Goal: Transaction & Acquisition: Purchase product/service

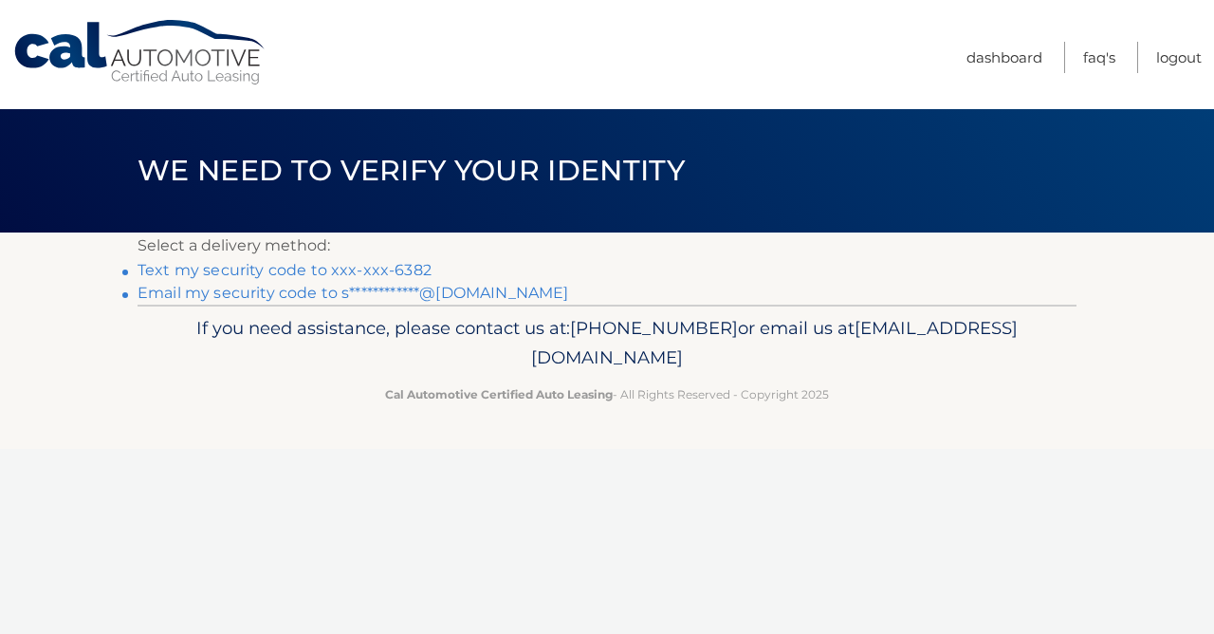
click at [403, 280] on li "Text my security code to xxx-xxx-6382" at bounding box center [607, 270] width 939 height 23
click at [406, 271] on link "Text my security code to xxx-xxx-6382" at bounding box center [285, 270] width 294 height 18
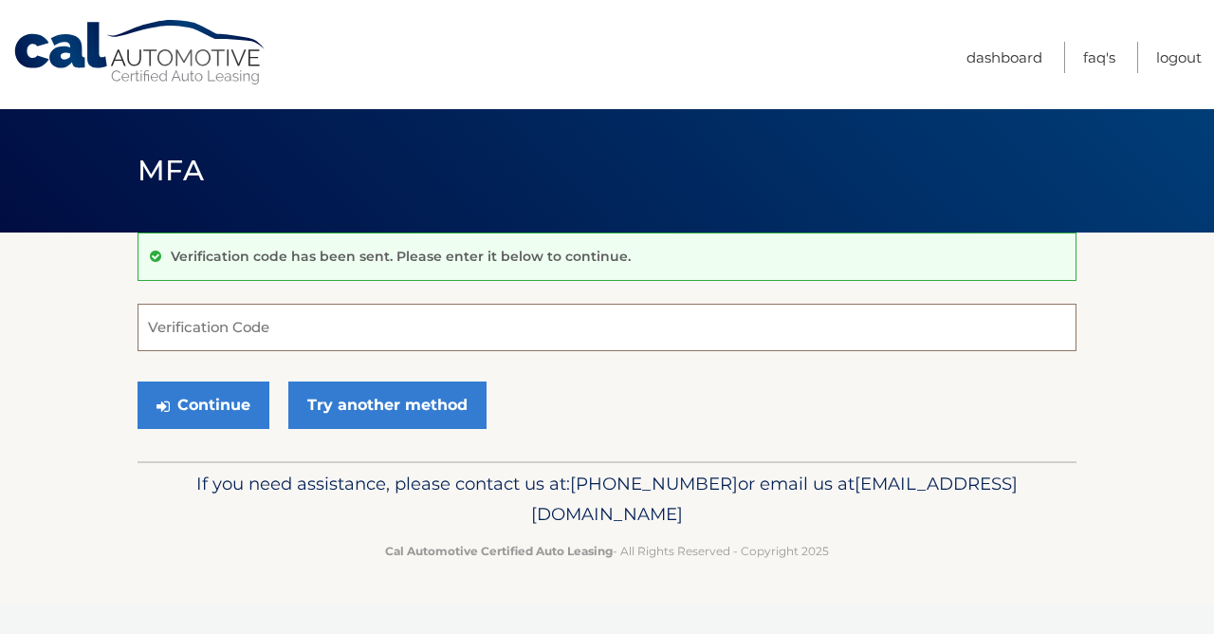
click at [320, 330] on input "Verification Code" at bounding box center [607, 327] width 939 height 47
type input "032041"
click at [203, 404] on button "Continue" at bounding box center [204, 404] width 132 height 47
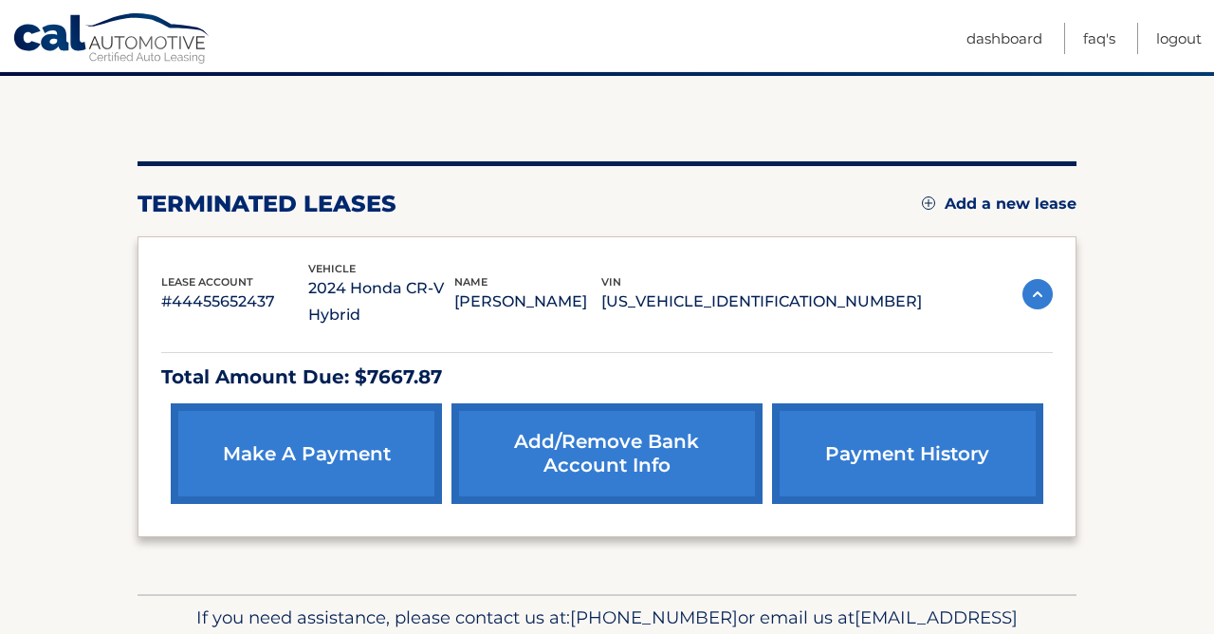
scroll to position [161, 0]
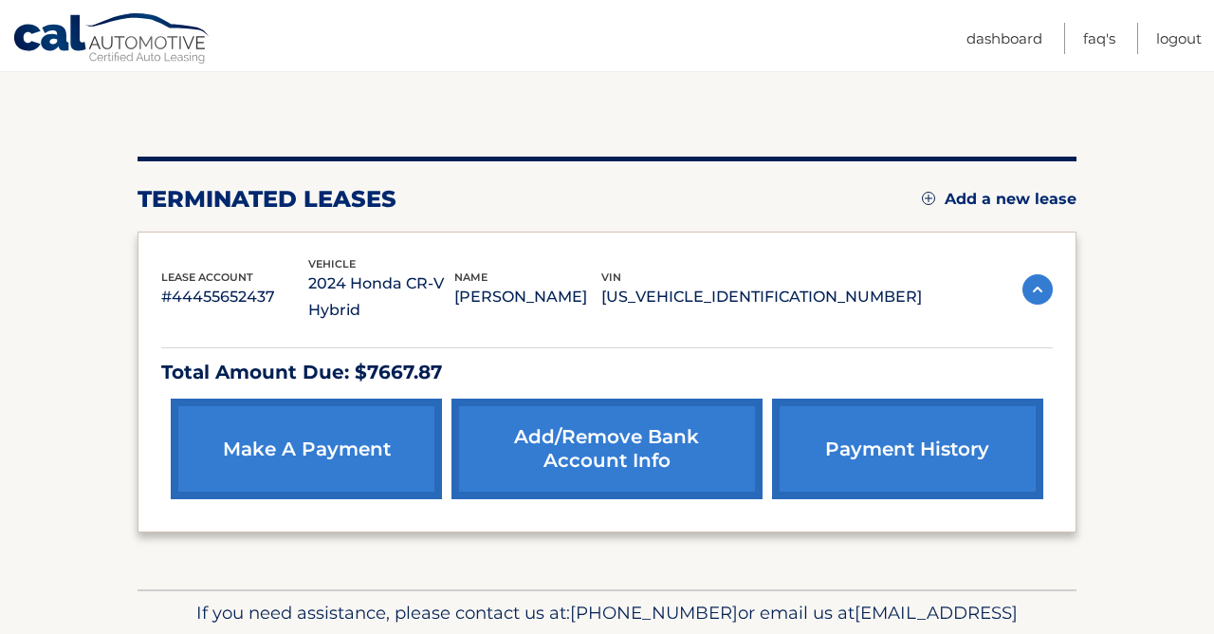
click at [366, 370] on p "Total Amount Due: $7667.87" at bounding box center [607, 372] width 892 height 33
click at [447, 370] on p "Total Amount Due: $7667.87" at bounding box center [607, 372] width 892 height 33
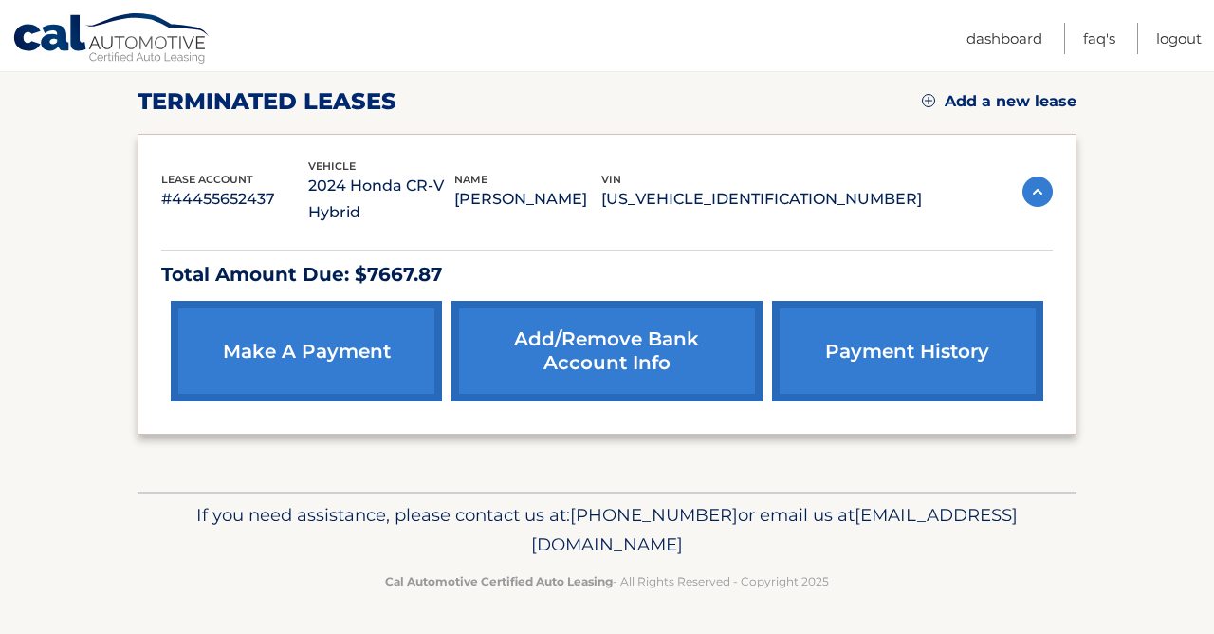
scroll to position [258, 0]
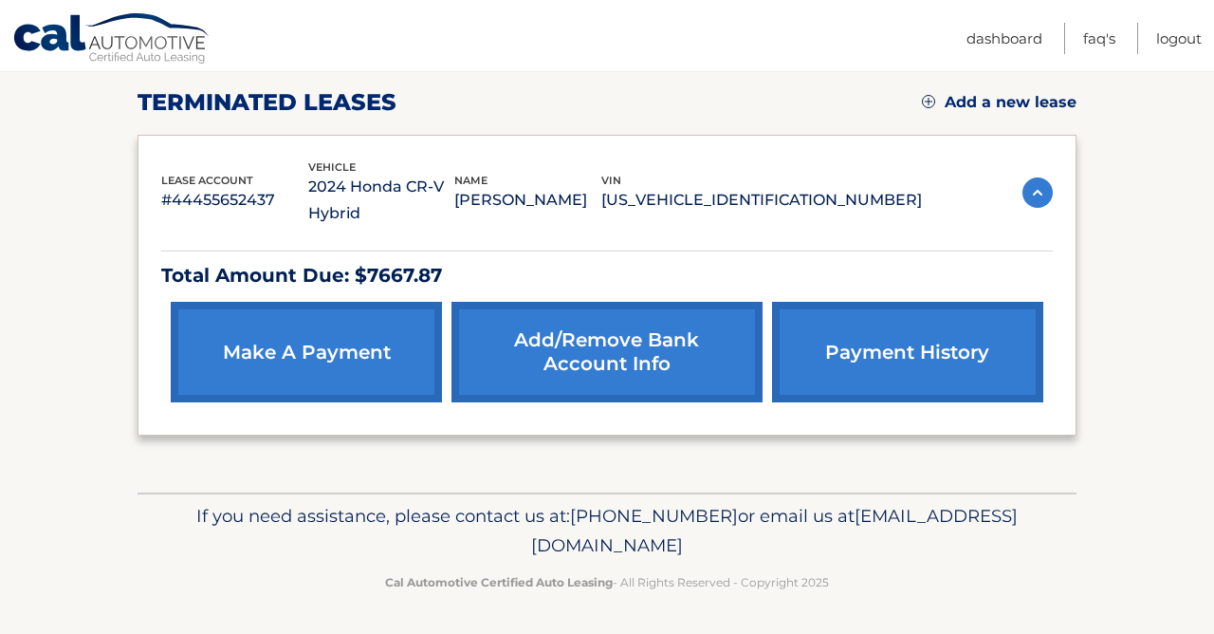
click at [879, 343] on link "payment history" at bounding box center [907, 352] width 271 height 101
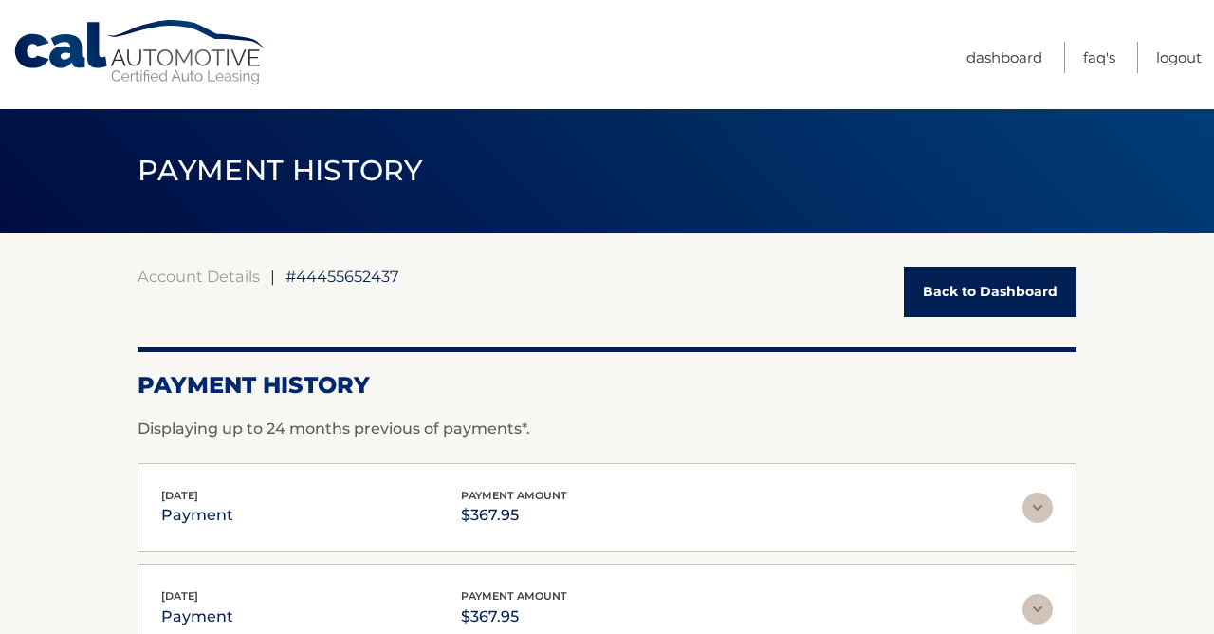
click at [965, 285] on link "Back to Dashboard" at bounding box center [990, 292] width 173 height 50
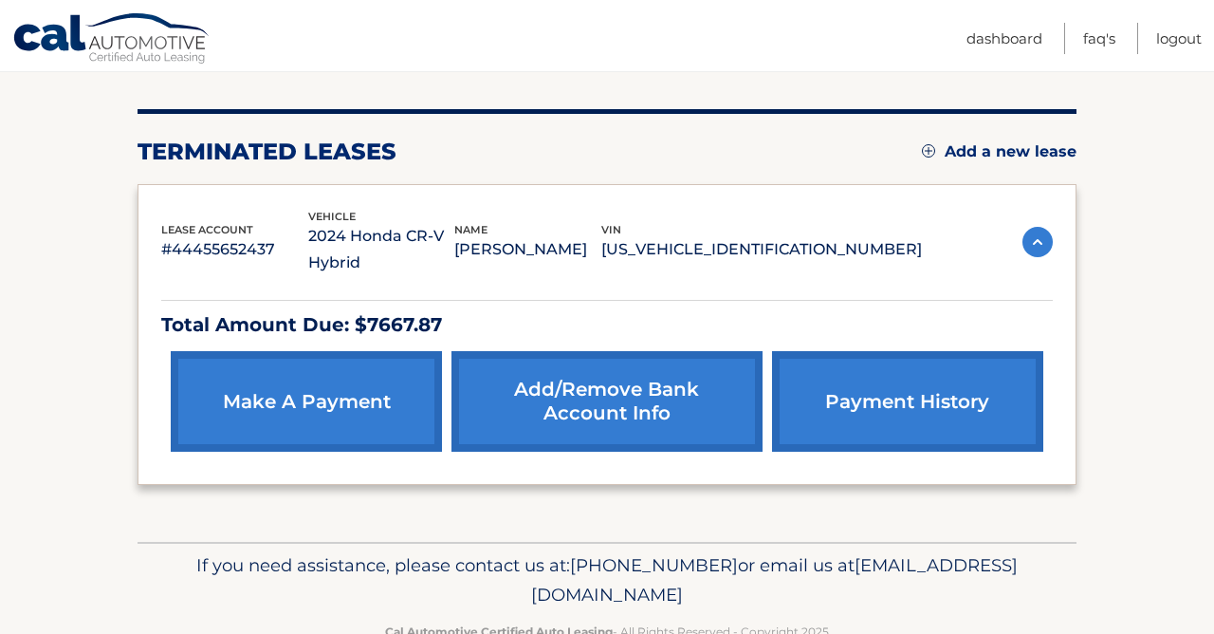
scroll to position [212, 0]
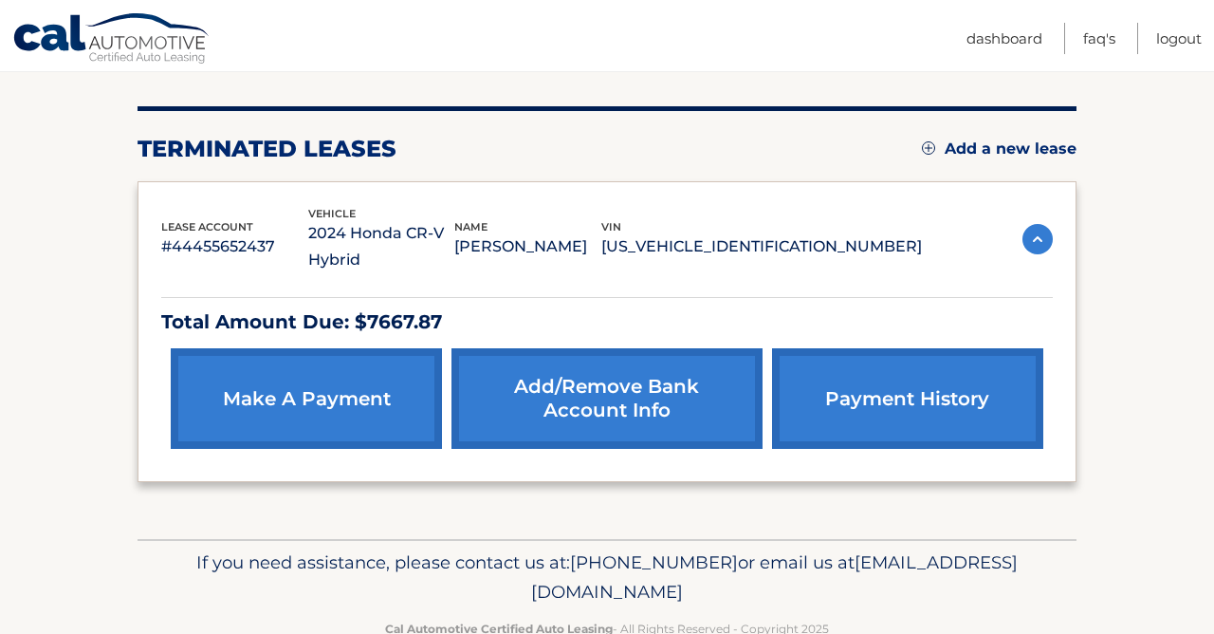
click at [333, 392] on link "make a payment" at bounding box center [306, 398] width 271 height 101
click at [538, 374] on link "Add/Remove bank account info" at bounding box center [607, 398] width 310 height 101
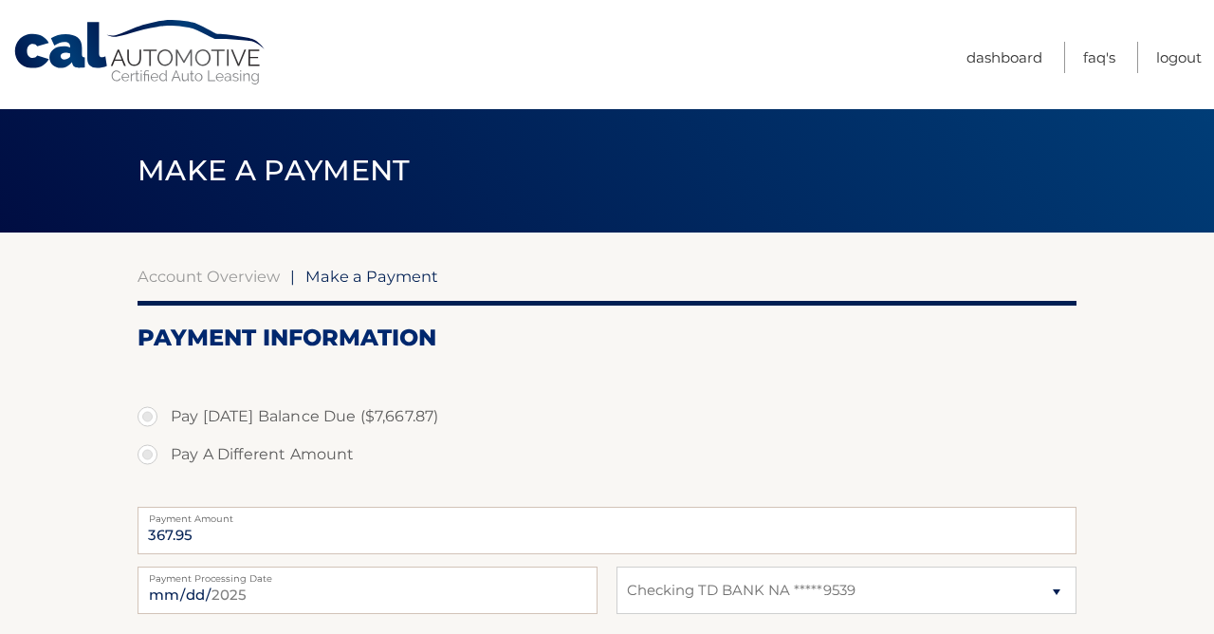
select select "YmZhYjQwNmMtMzc0YS00NDQ3LTg3MmQtOTFmMWNkNGQwMDkx"
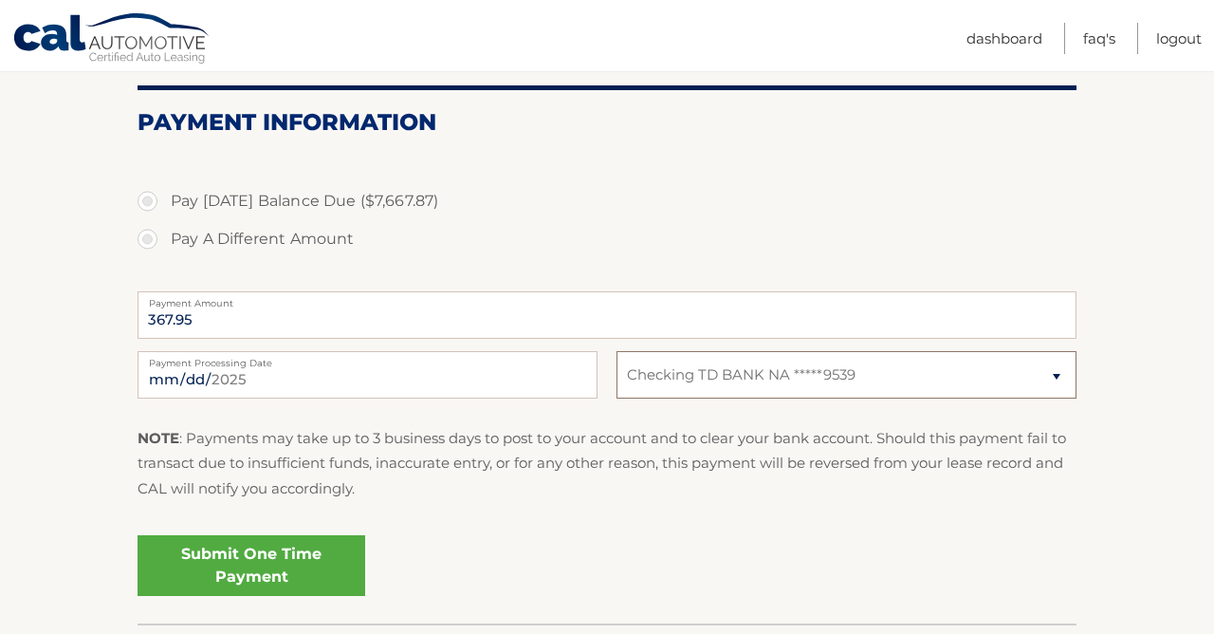
scroll to position [215, 0]
click at [146, 198] on label "Pay Today's Balance Due ($7,667.87)" at bounding box center [607, 201] width 939 height 38
click at [146, 198] on input "Pay Today's Balance Due ($7,667.87)" at bounding box center [154, 197] width 19 height 30
radio input "true"
type input "7667.87"
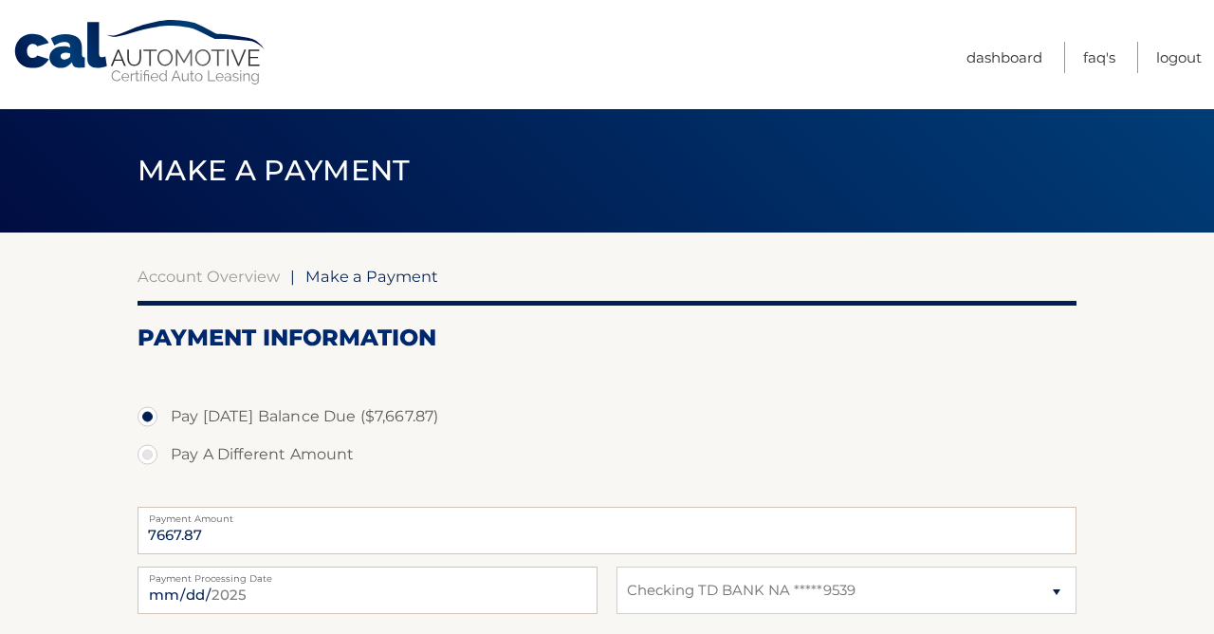
scroll to position [0, 0]
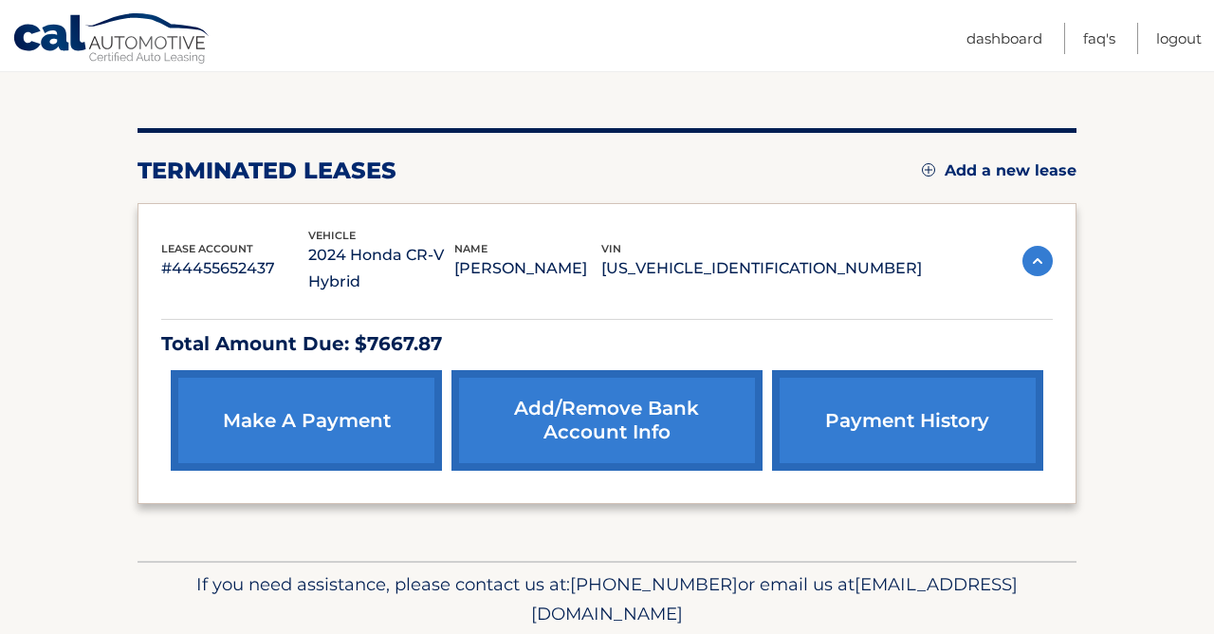
scroll to position [192, 0]
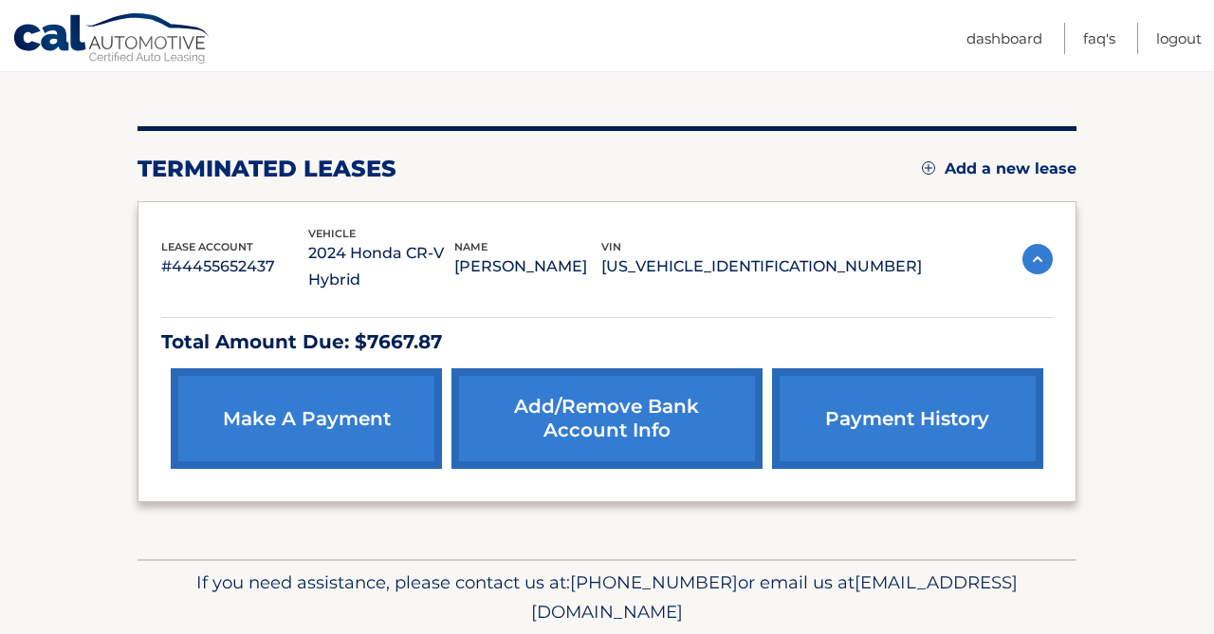
click at [679, 253] on img at bounding box center [1038, 259] width 30 height 30
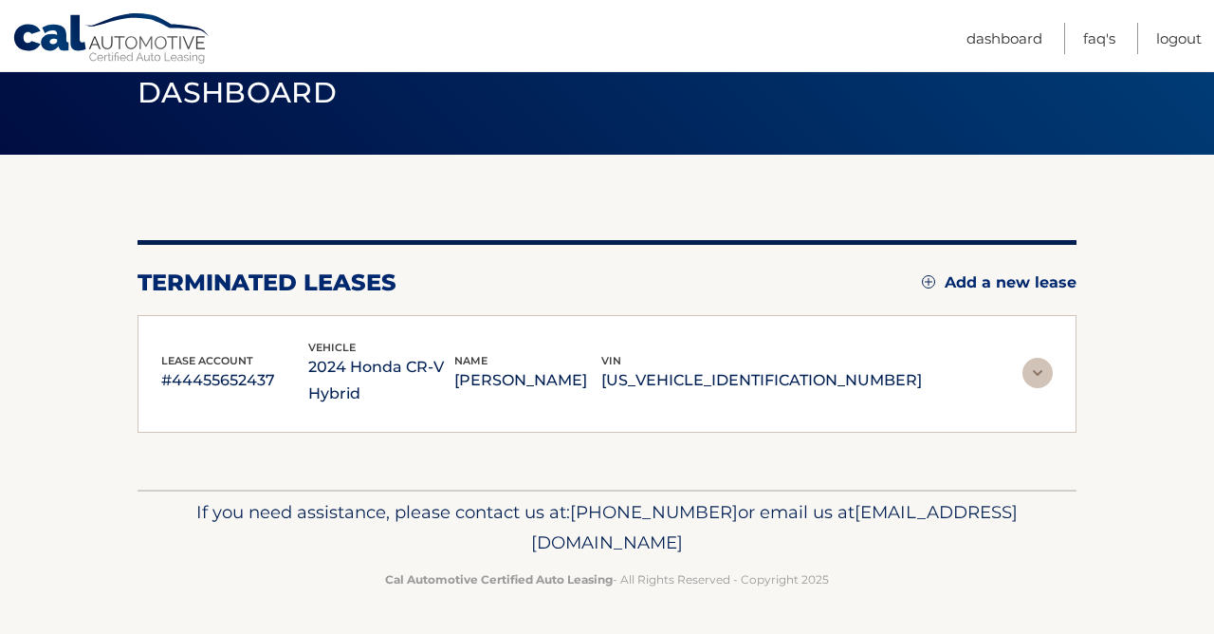
scroll to position [73, 0]
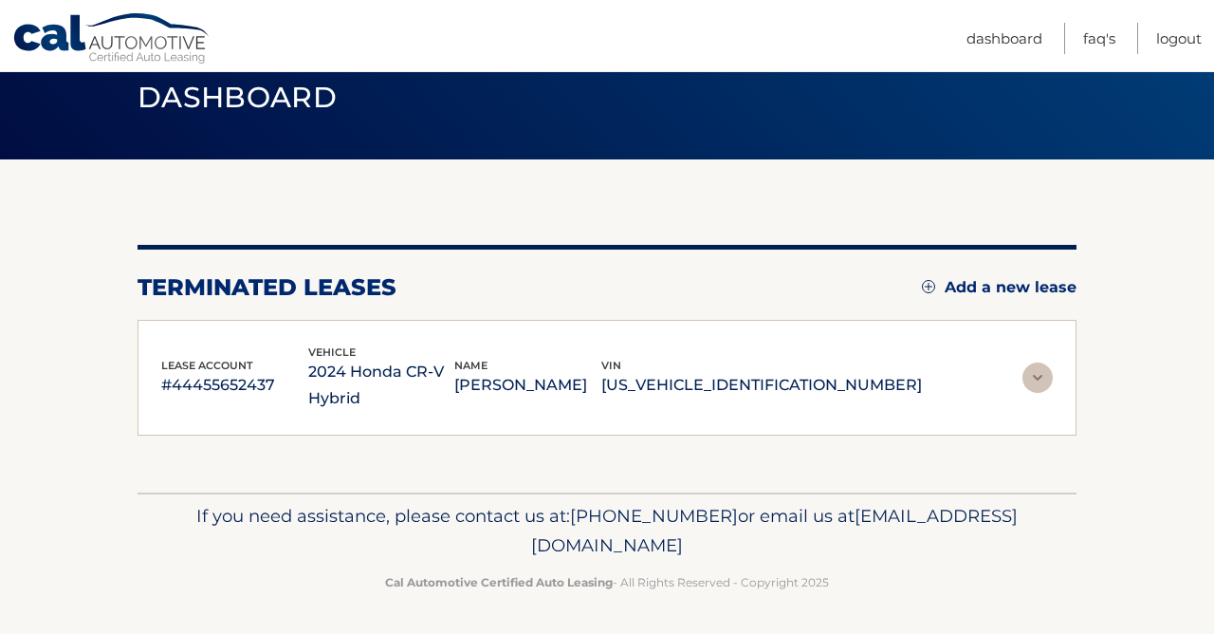
click at [679, 383] on img at bounding box center [1038, 377] width 30 height 30
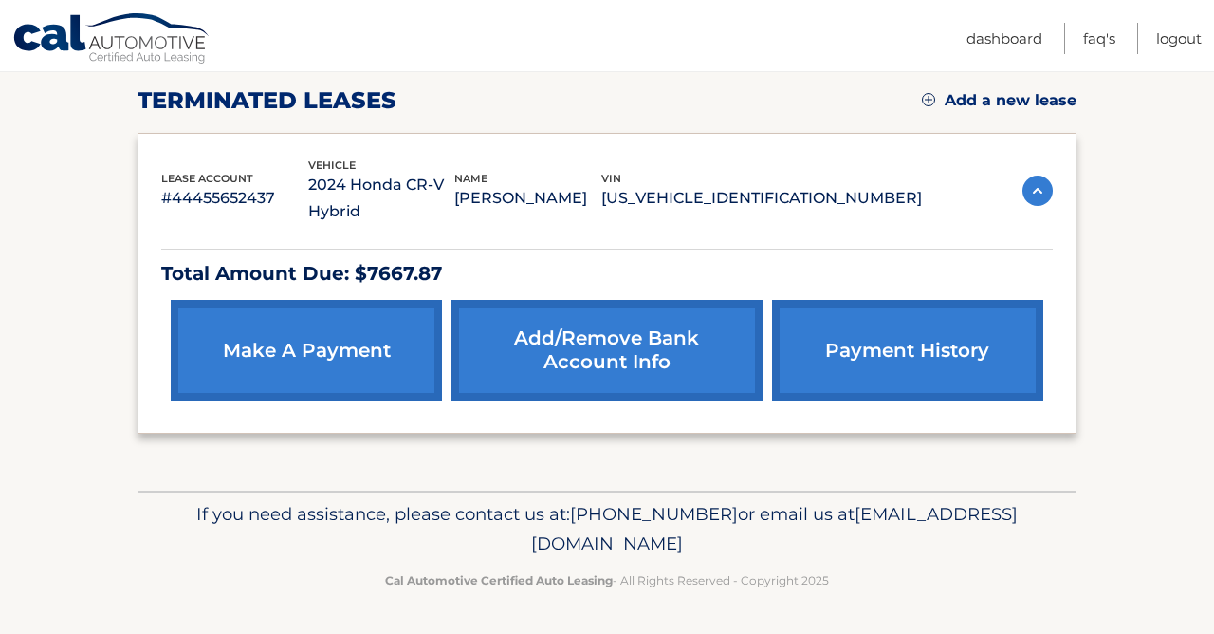
scroll to position [258, 0]
